Goal: Complete application form: Complete application form

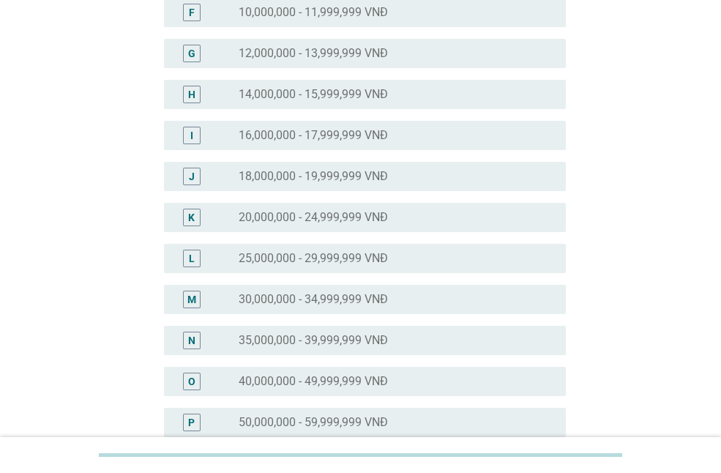
scroll to position [366, 0]
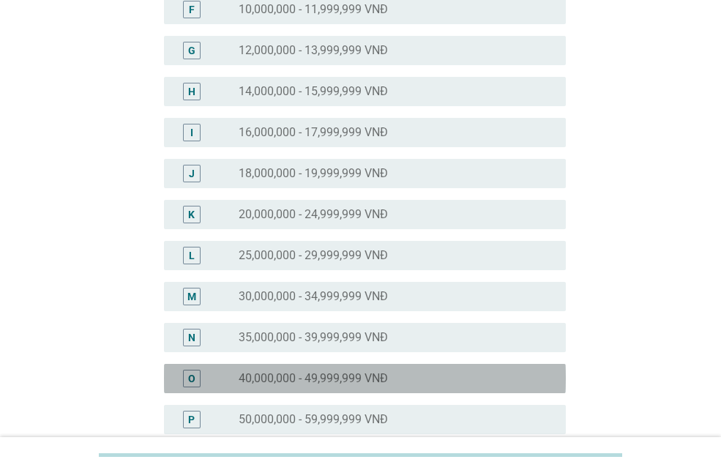
click at [380, 376] on label "40,000,000 - 49,999,999 VNĐ" at bounding box center [313, 378] width 149 height 15
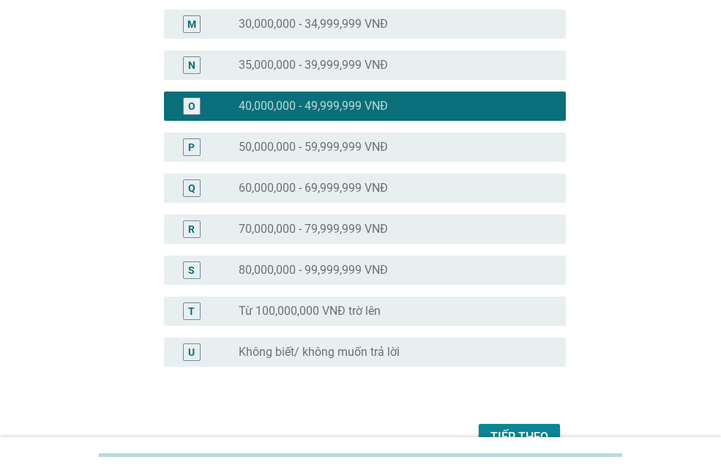
scroll to position [720, 0]
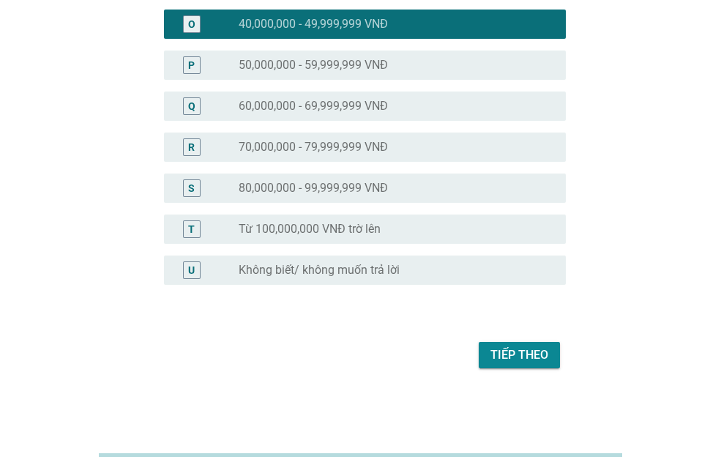
click at [502, 346] on div "Tiếp theo" at bounding box center [519, 355] width 58 height 18
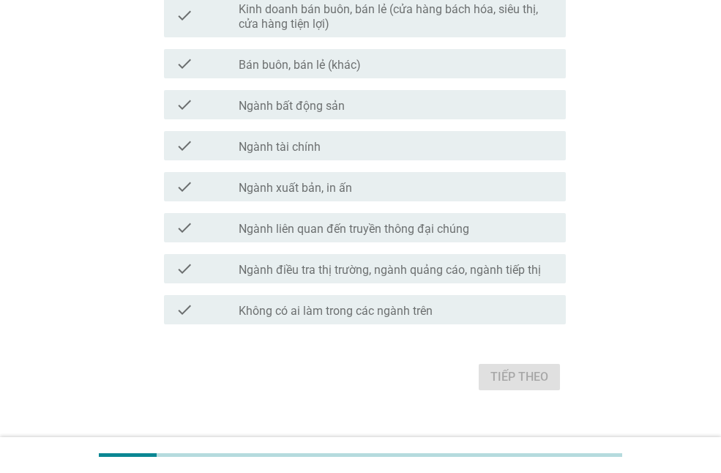
scroll to position [797, 0]
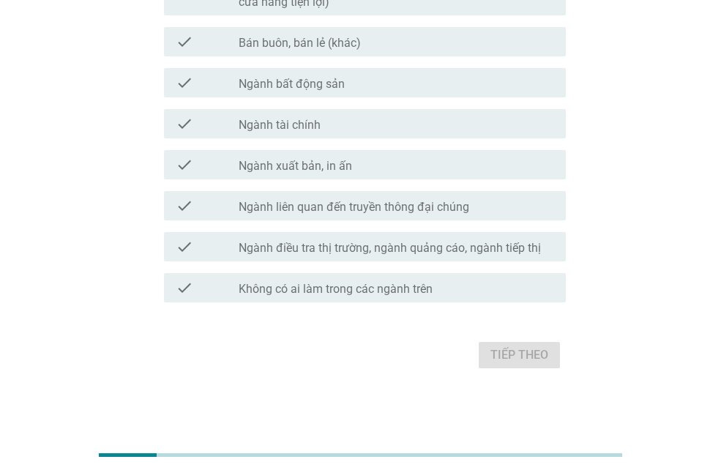
click at [479, 289] on div "check_box_outline_blank Không có ai làm trong các ngành trên" at bounding box center [396, 288] width 315 height 18
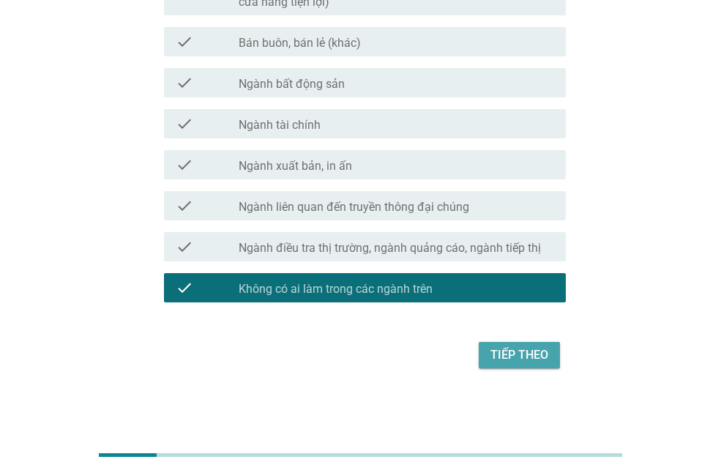
click at [517, 358] on div "Tiếp theo" at bounding box center [519, 355] width 58 height 18
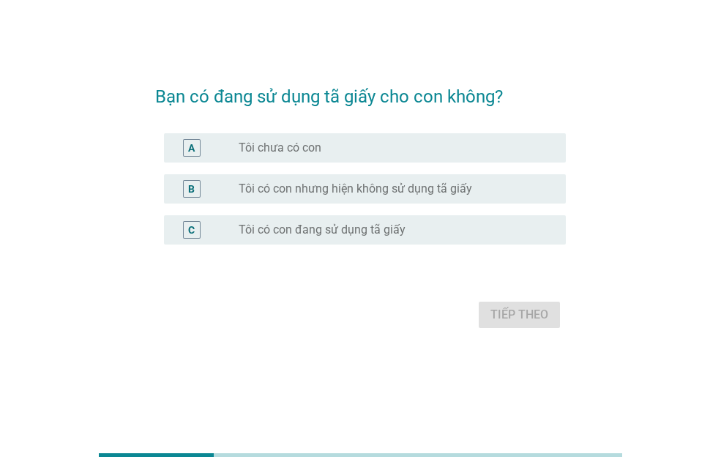
scroll to position [0, 0]
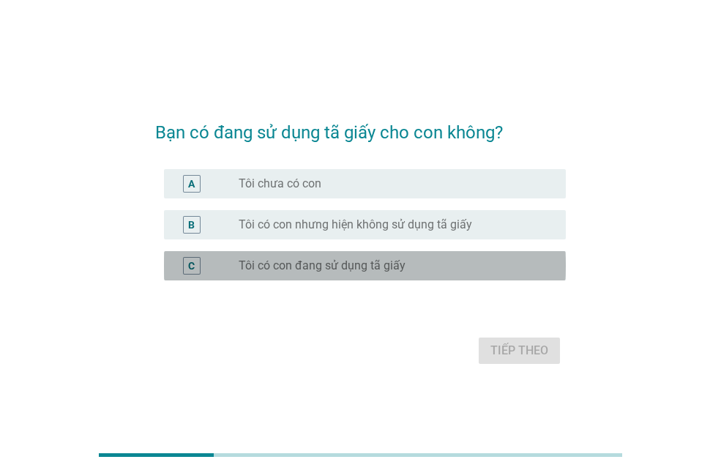
click at [455, 261] on div "radio_button_unchecked Tôi có con đang sử dụng tã giấy" at bounding box center [391, 265] width 304 height 15
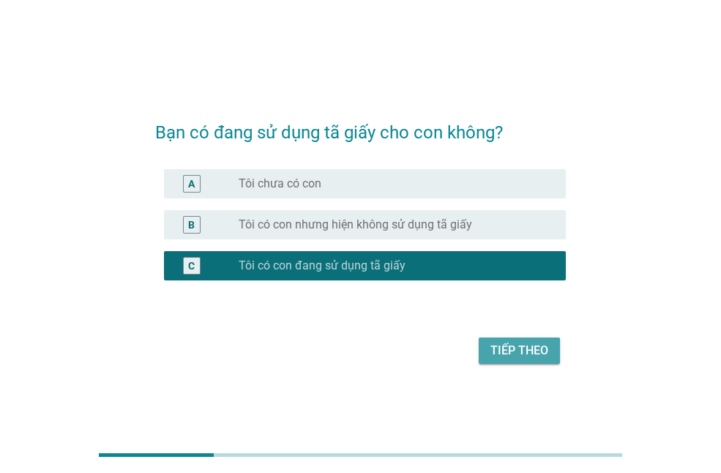
click at [526, 341] on button "Tiếp theo" at bounding box center [519, 350] width 81 height 26
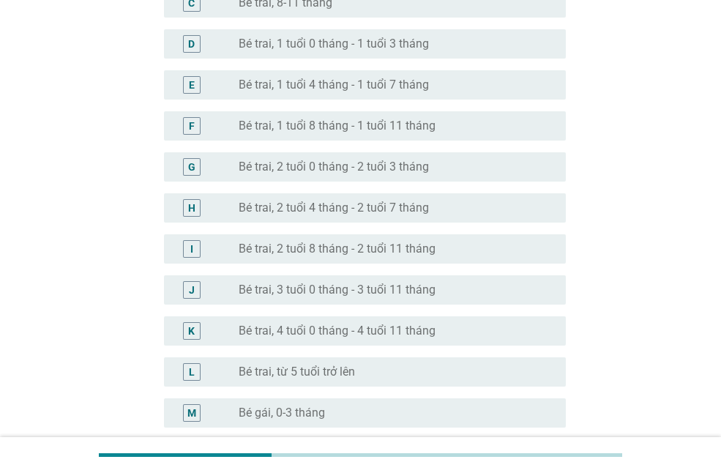
scroll to position [293, 0]
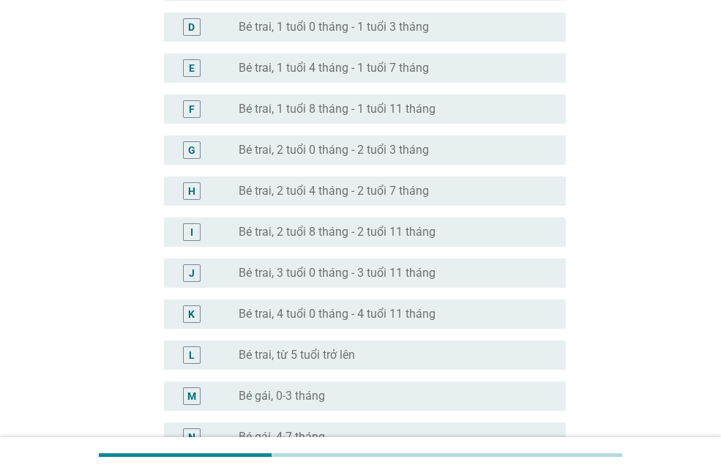
click at [402, 228] on label "Bé trai, 2 tuổi 8 tháng - 2 tuổi 11 tháng" at bounding box center [337, 232] width 197 height 15
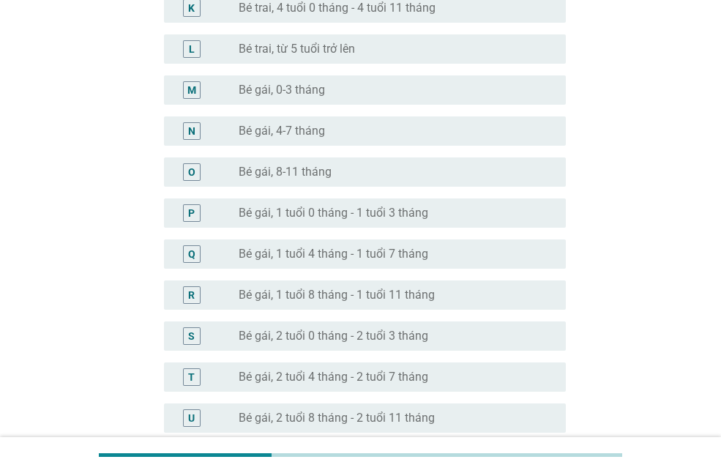
scroll to position [870, 0]
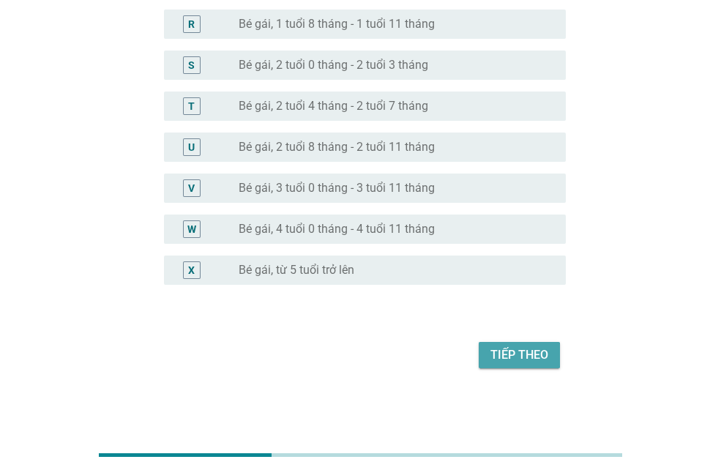
click at [531, 358] on div "Tiếp theo" at bounding box center [519, 355] width 58 height 18
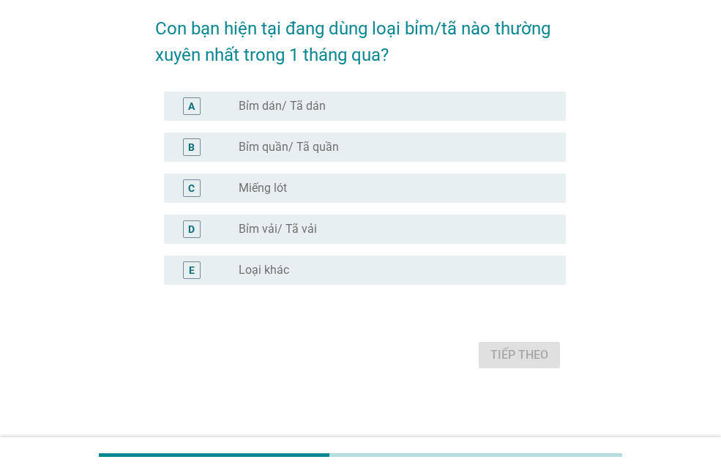
scroll to position [0, 0]
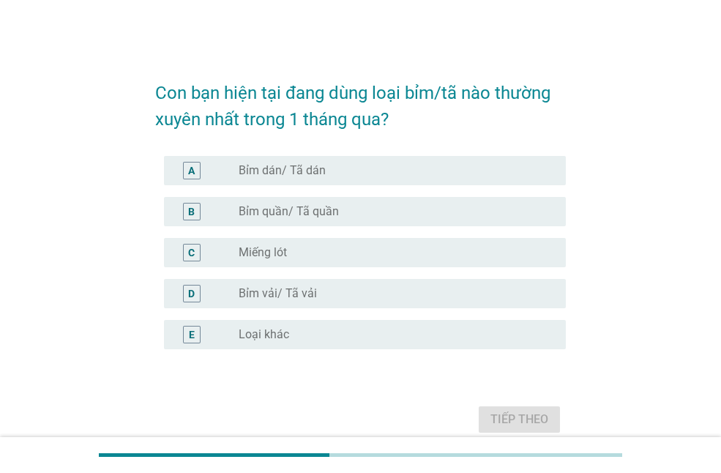
click at [422, 181] on div "A radio_button_unchecked Bỉm dán/ Tã dán" at bounding box center [365, 170] width 402 height 29
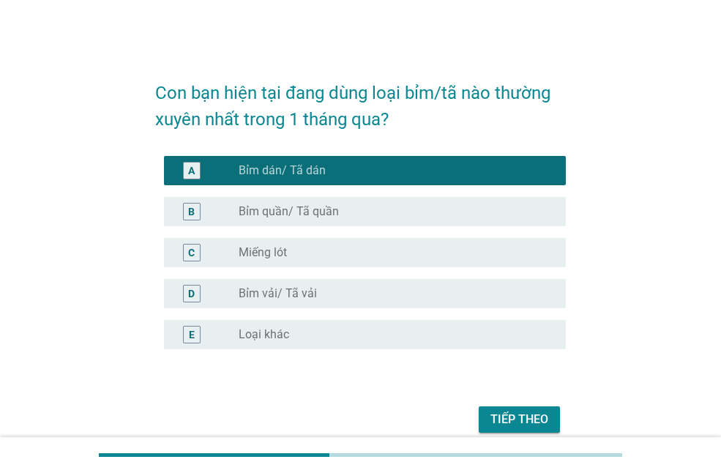
click at [442, 208] on div "radio_button_unchecked Bỉm quần/ Tã quần" at bounding box center [391, 211] width 304 height 15
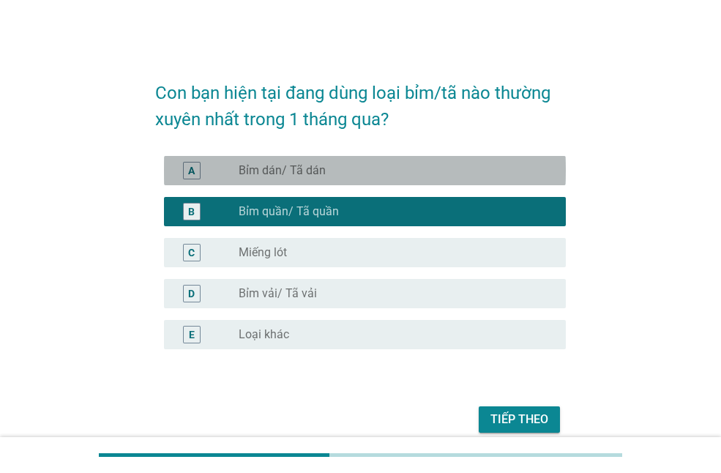
click at [441, 170] on div "radio_button_unchecked Bỉm dán/ Tã dán" at bounding box center [391, 170] width 304 height 15
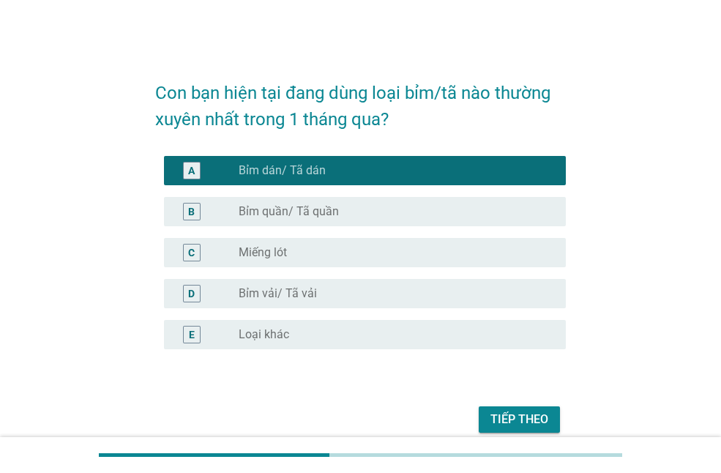
click at [435, 216] on div "radio_button_unchecked Bỉm quần/ Tã quần" at bounding box center [391, 211] width 304 height 15
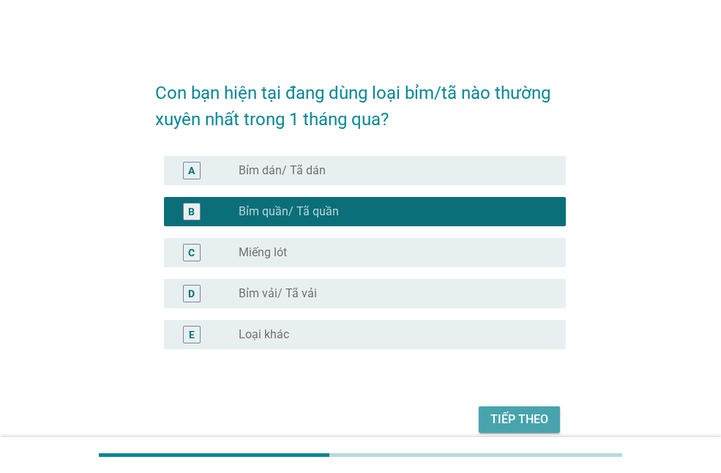
click at [520, 424] on div "Tiếp theo" at bounding box center [519, 420] width 58 height 18
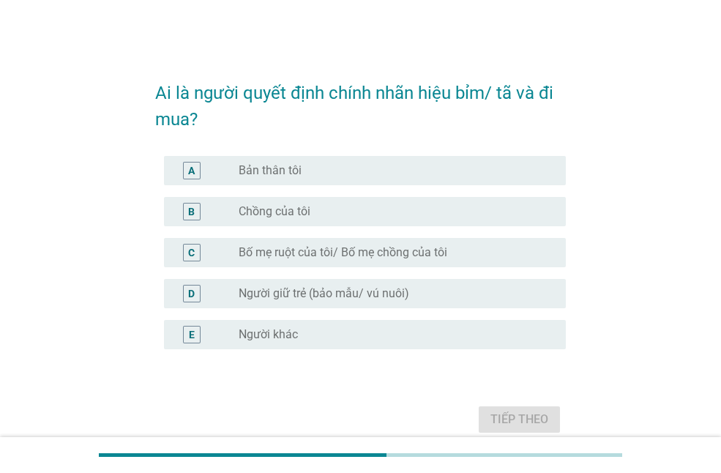
click at [211, 167] on div "A" at bounding box center [207, 171] width 63 height 18
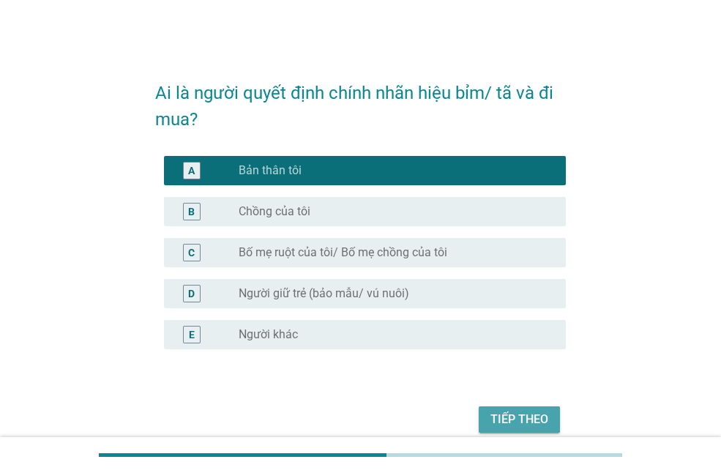
click at [523, 423] on div "Tiếp theo" at bounding box center [519, 420] width 58 height 18
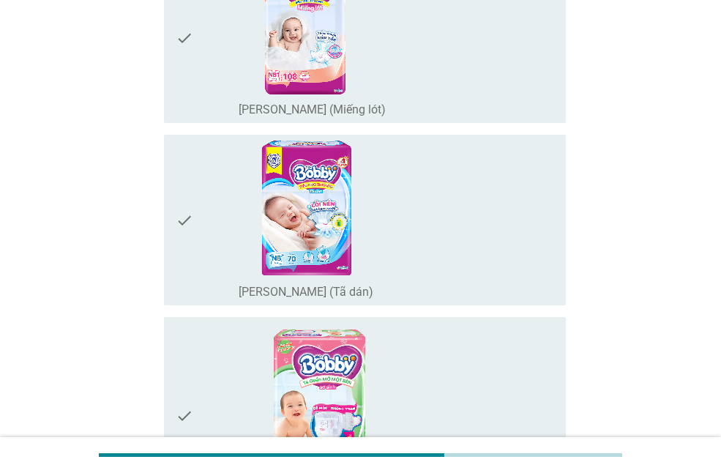
scroll to position [1610, 0]
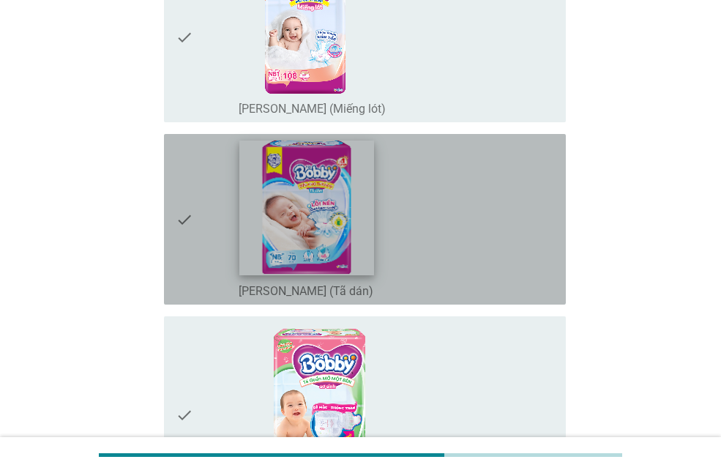
click at [327, 216] on img at bounding box center [306, 208] width 135 height 135
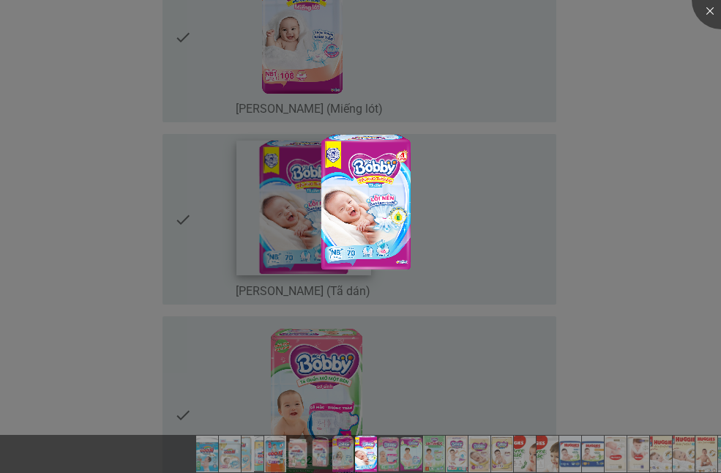
scroll to position [1757, 0]
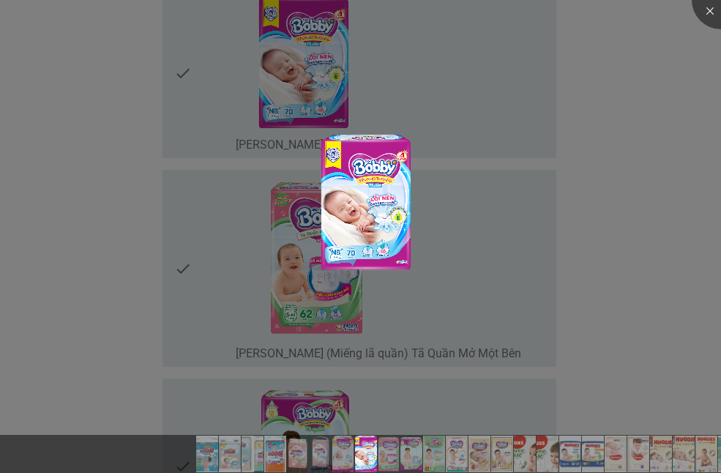
click at [246, 272] on div at bounding box center [360, 236] width 721 height 473
click at [163, 81] on div at bounding box center [360, 236] width 721 height 473
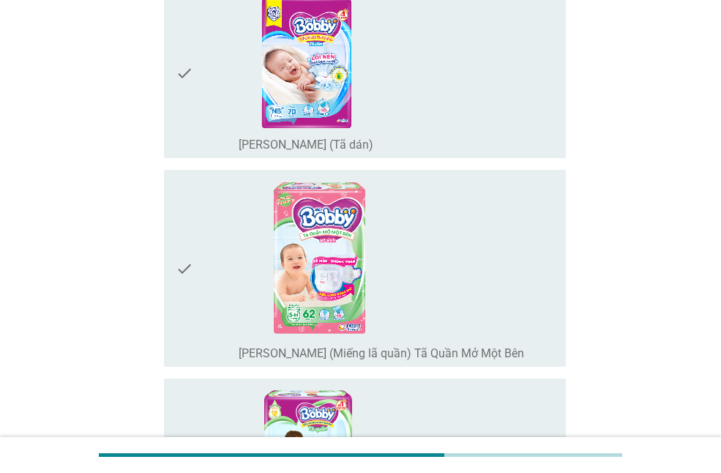
click at [187, 77] on icon "check" at bounding box center [185, 72] width 18 height 159
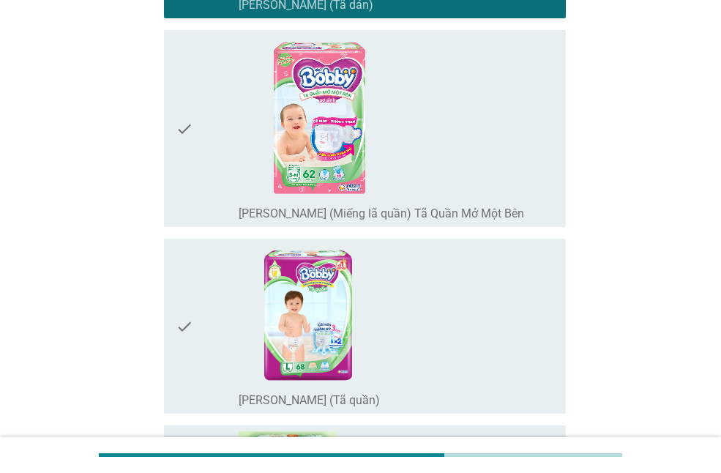
scroll to position [1903, 0]
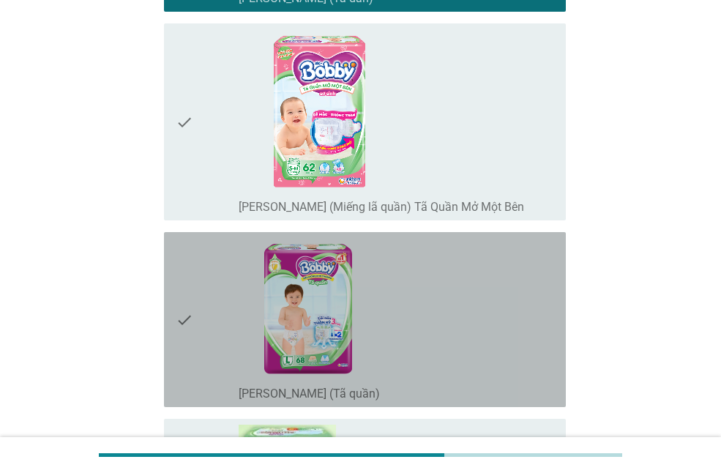
click at [174, 326] on div "check check_box_outline_blank [PERSON_NAME] (Tã quần)" at bounding box center [365, 319] width 402 height 175
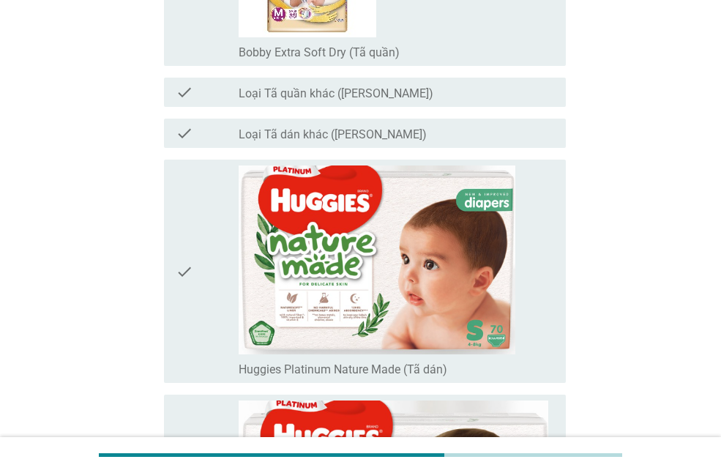
scroll to position [3221, 0]
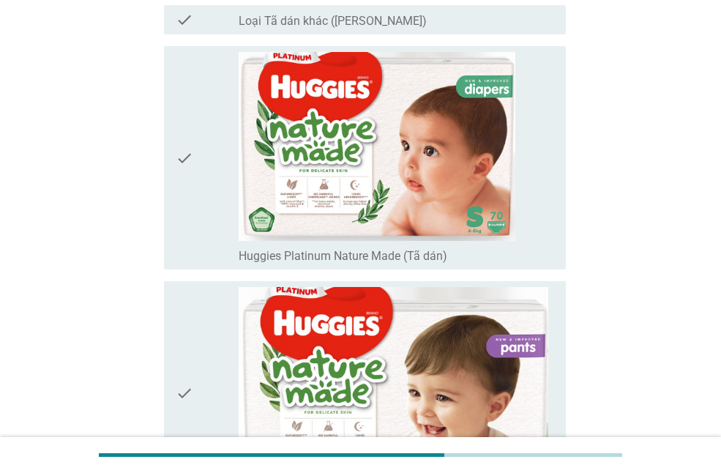
click at [179, 157] on icon "check" at bounding box center [185, 158] width 18 height 212
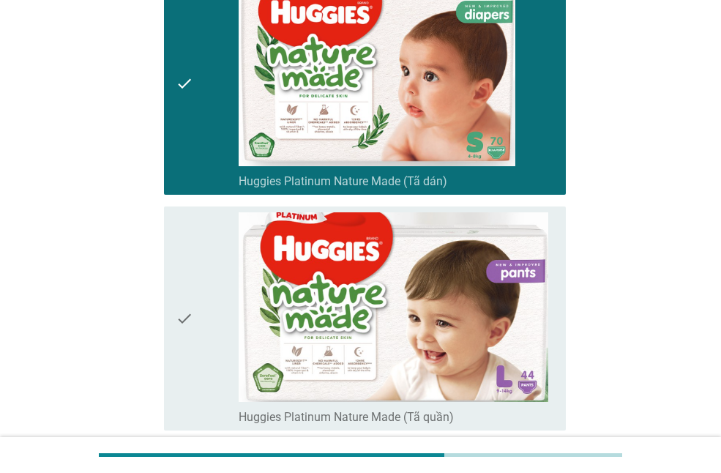
scroll to position [3367, 0]
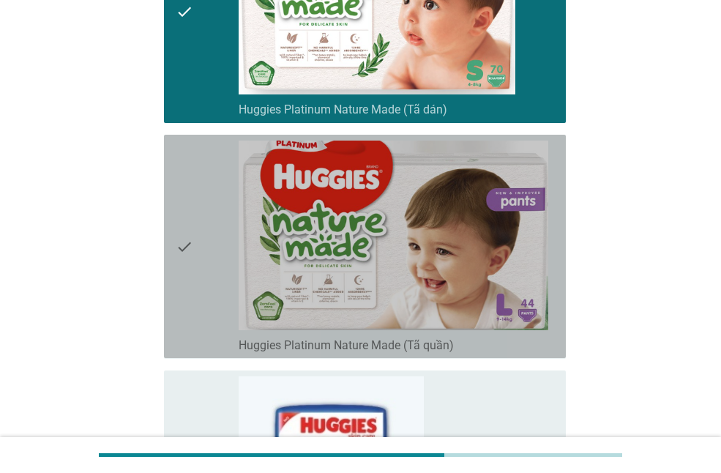
click at [190, 257] on icon "check" at bounding box center [185, 247] width 18 height 212
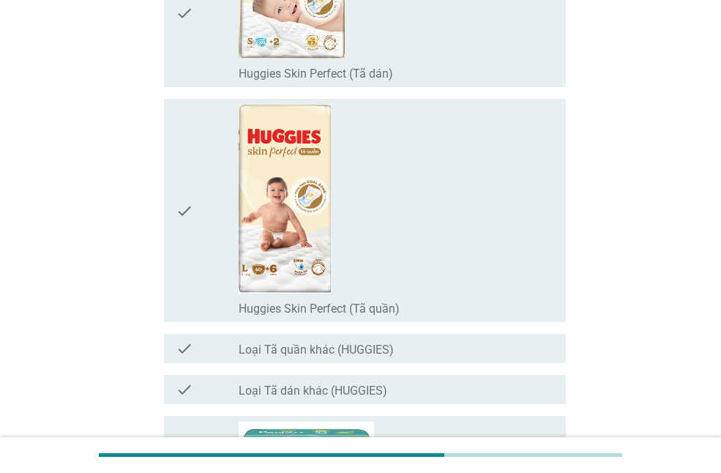
scroll to position [4831, 0]
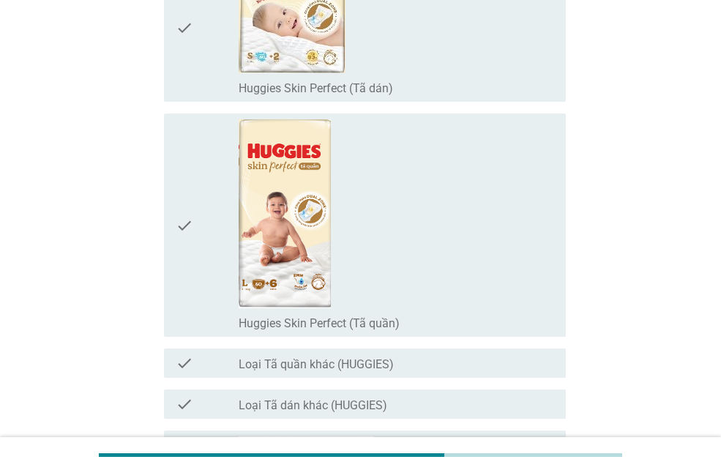
click at [186, 244] on icon "check" at bounding box center [185, 225] width 18 height 212
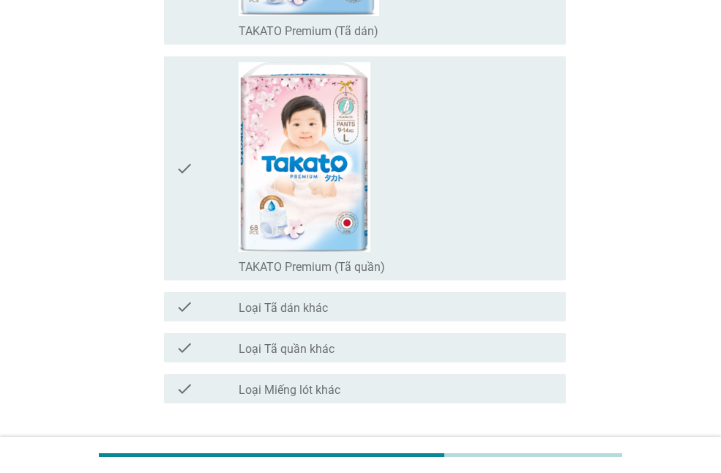
scroll to position [10912, 0]
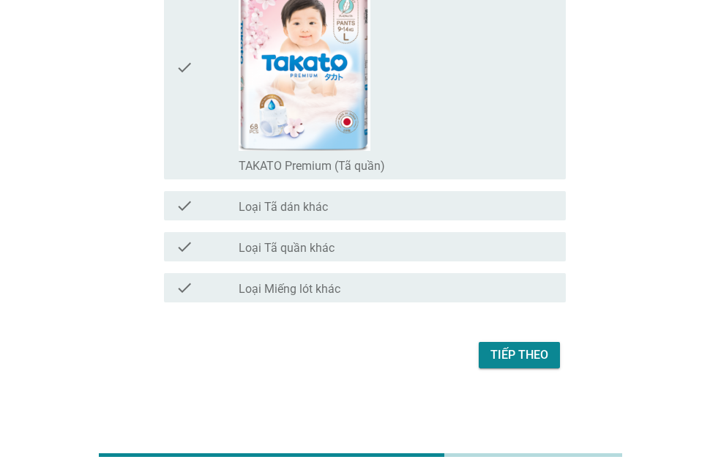
click at [531, 355] on div "Tiếp theo" at bounding box center [519, 355] width 58 height 18
